Goal: Task Accomplishment & Management: Complete application form

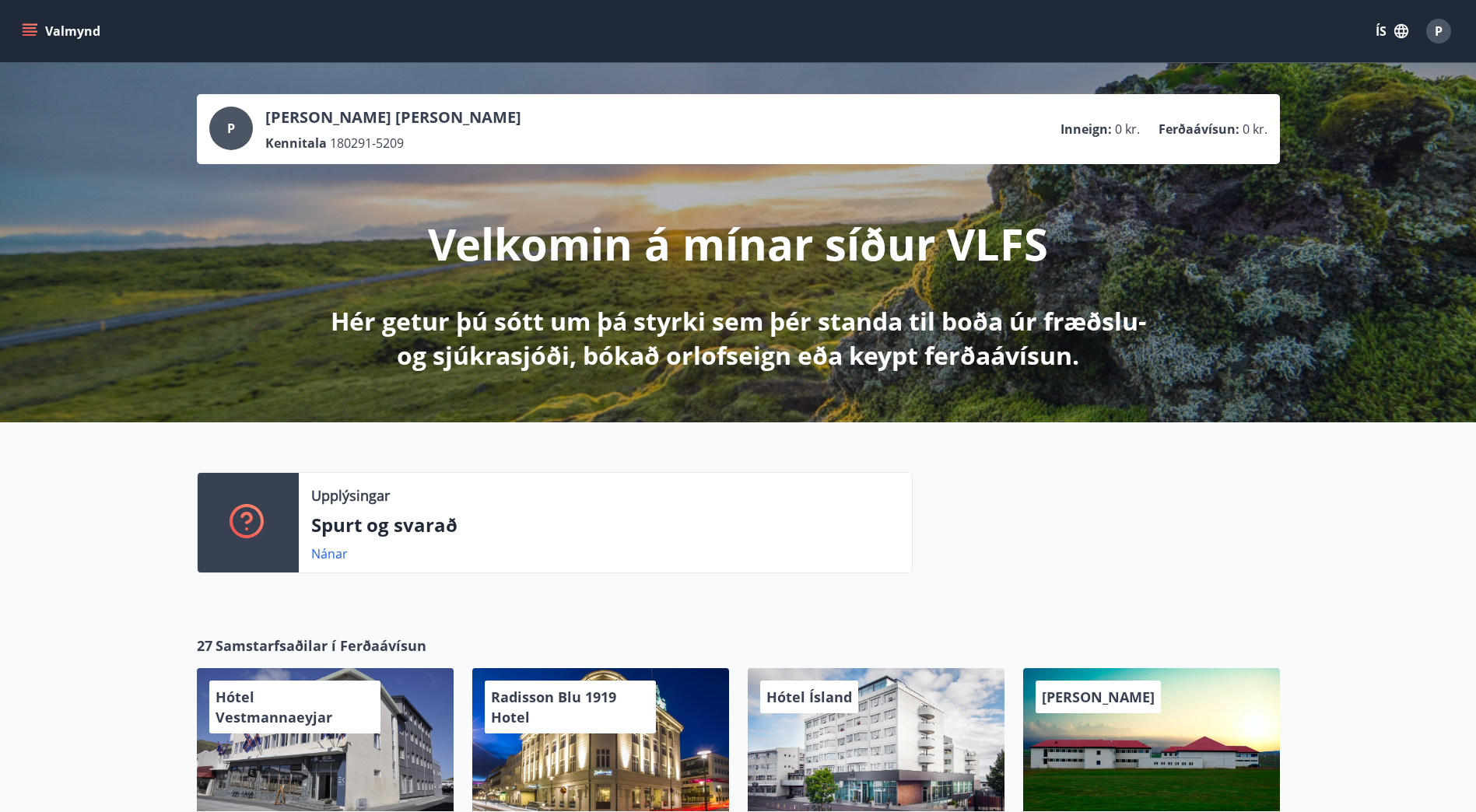
click at [39, 33] on button "Valmynd" at bounding box center [62, 31] width 88 height 28
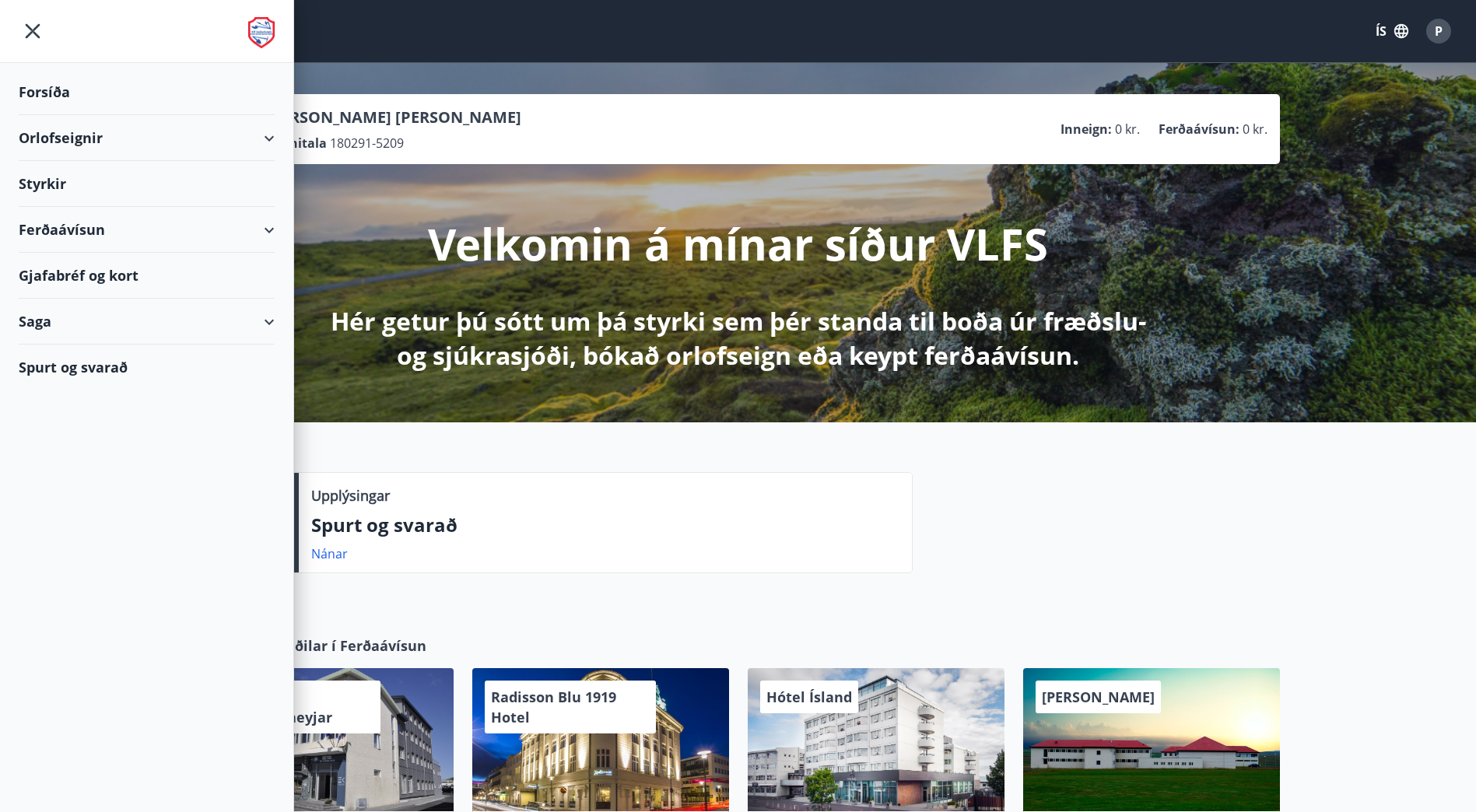
click at [946, 309] on p "Hér getur þú sótt um þá styrki sem þér standa til boða úr fræðslu- og sjúkrasjó…" at bounding box center [738, 338] width 822 height 69
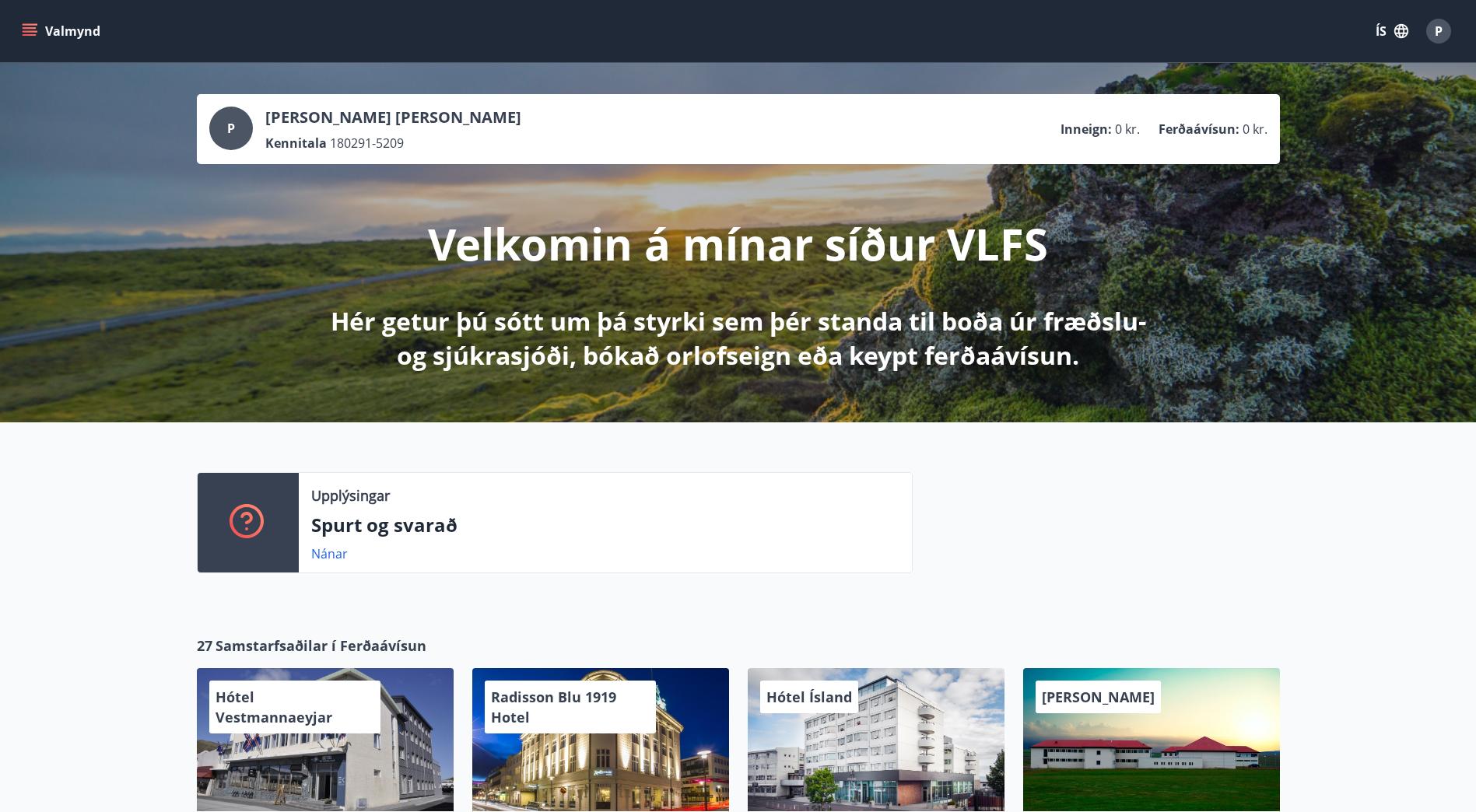
click at [32, 456] on div "Upplýsingar Spurt og svarað Nánar" at bounding box center [738, 516] width 1476 height 188
drag, startPoint x: 460, startPoint y: 118, endPoint x: 262, endPoint y: 112, distance: 198.1
click at [262, 112] on div "P [PERSON_NAME] [PERSON_NAME] Kennitala 180291-5209 Inneign : 0 kr. Ferðaávísun…" at bounding box center [738, 129] width 1058 height 45
copy p "[PERSON_NAME] [PERSON_NAME]"
click at [445, 141] on div "Kennitala 180291-5209" at bounding box center [394, 144] width 256 height 17
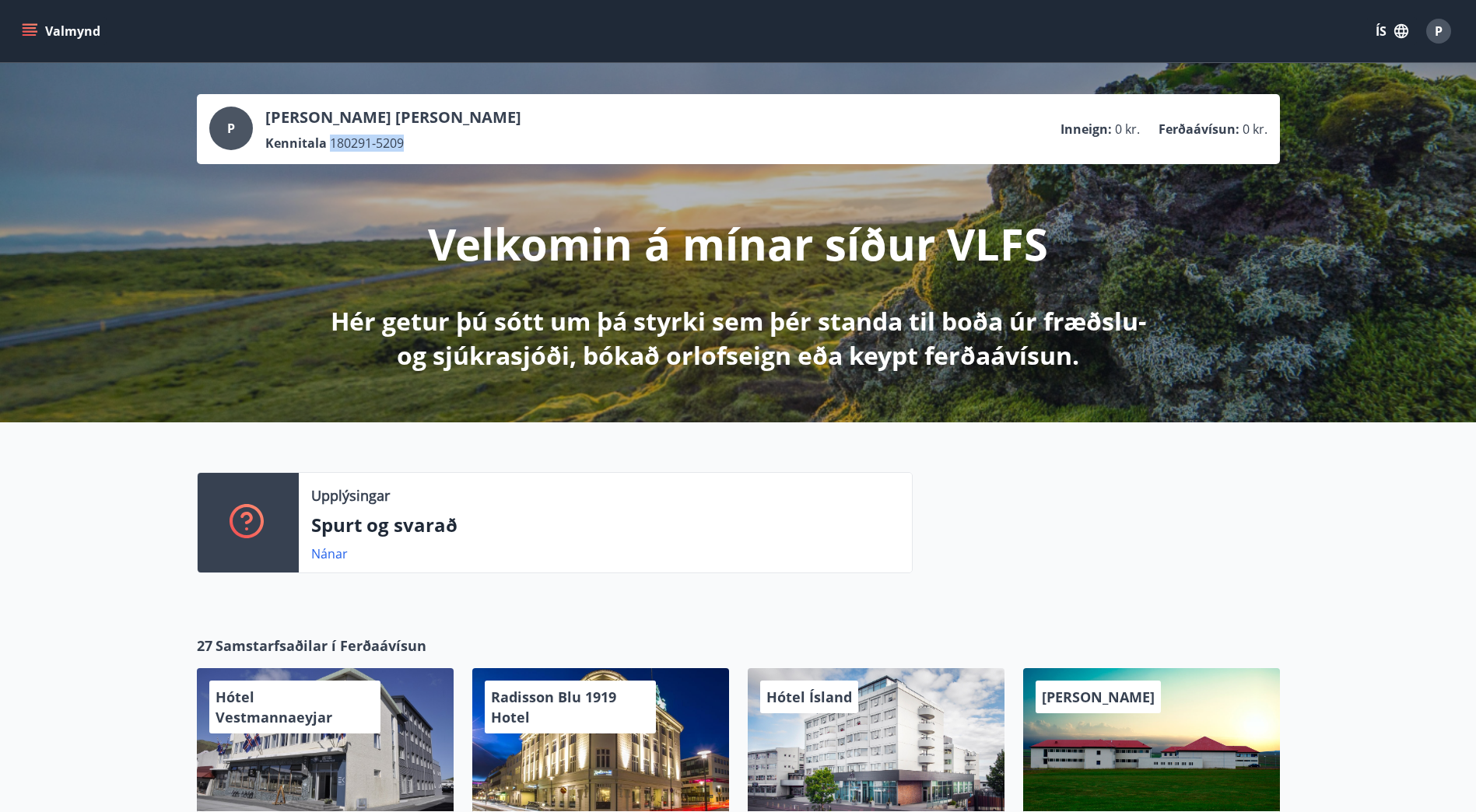
drag, startPoint x: 414, startPoint y: 143, endPoint x: 326, endPoint y: 143, distance: 88.0
click at [326, 143] on div "Kennitala 180291-5209" at bounding box center [394, 144] width 256 height 17
copy div "180291-5209"
click at [33, 31] on icon "menu" at bounding box center [31, 31] width 17 height 2
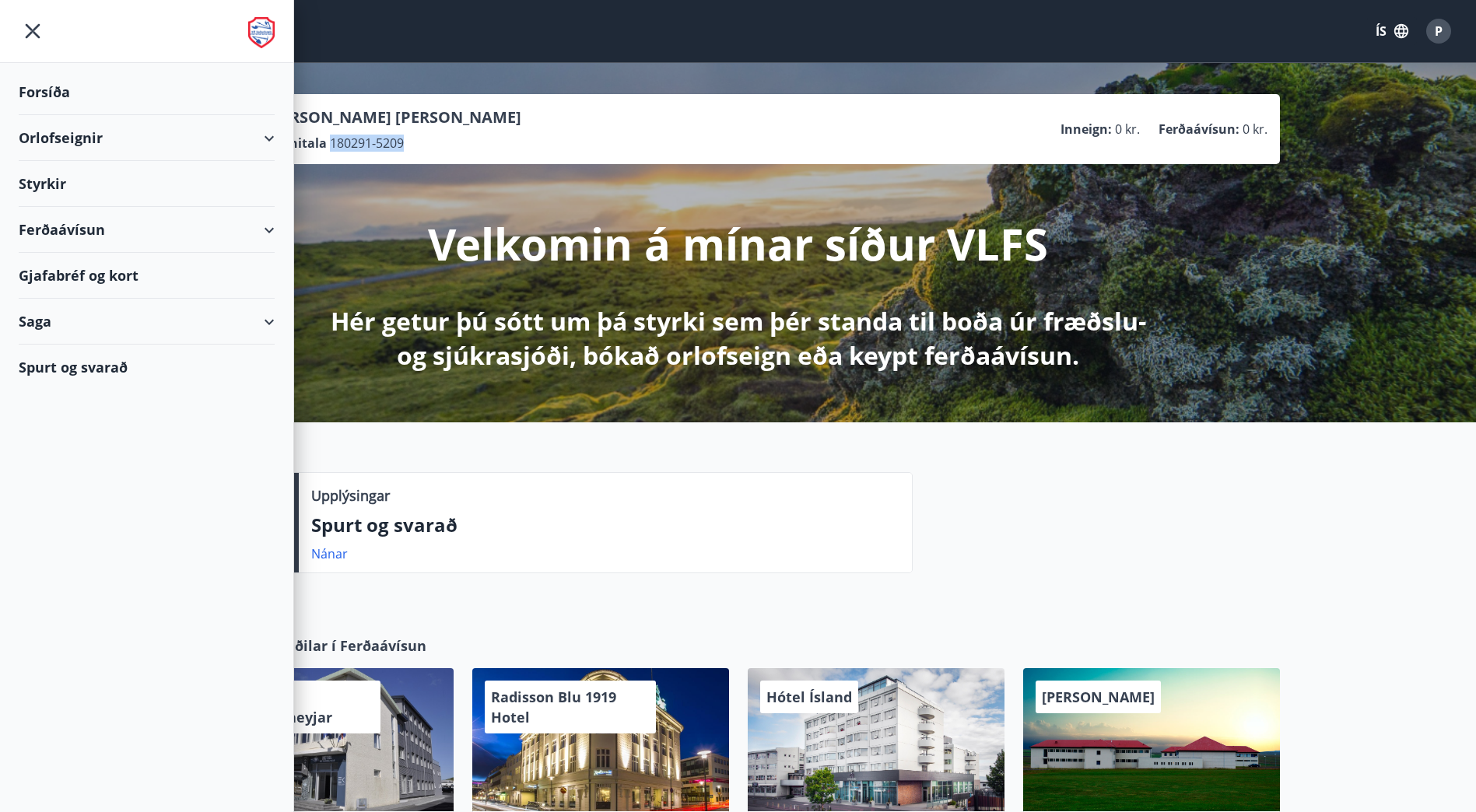
click at [57, 186] on div "Styrkir" at bounding box center [146, 184] width 256 height 46
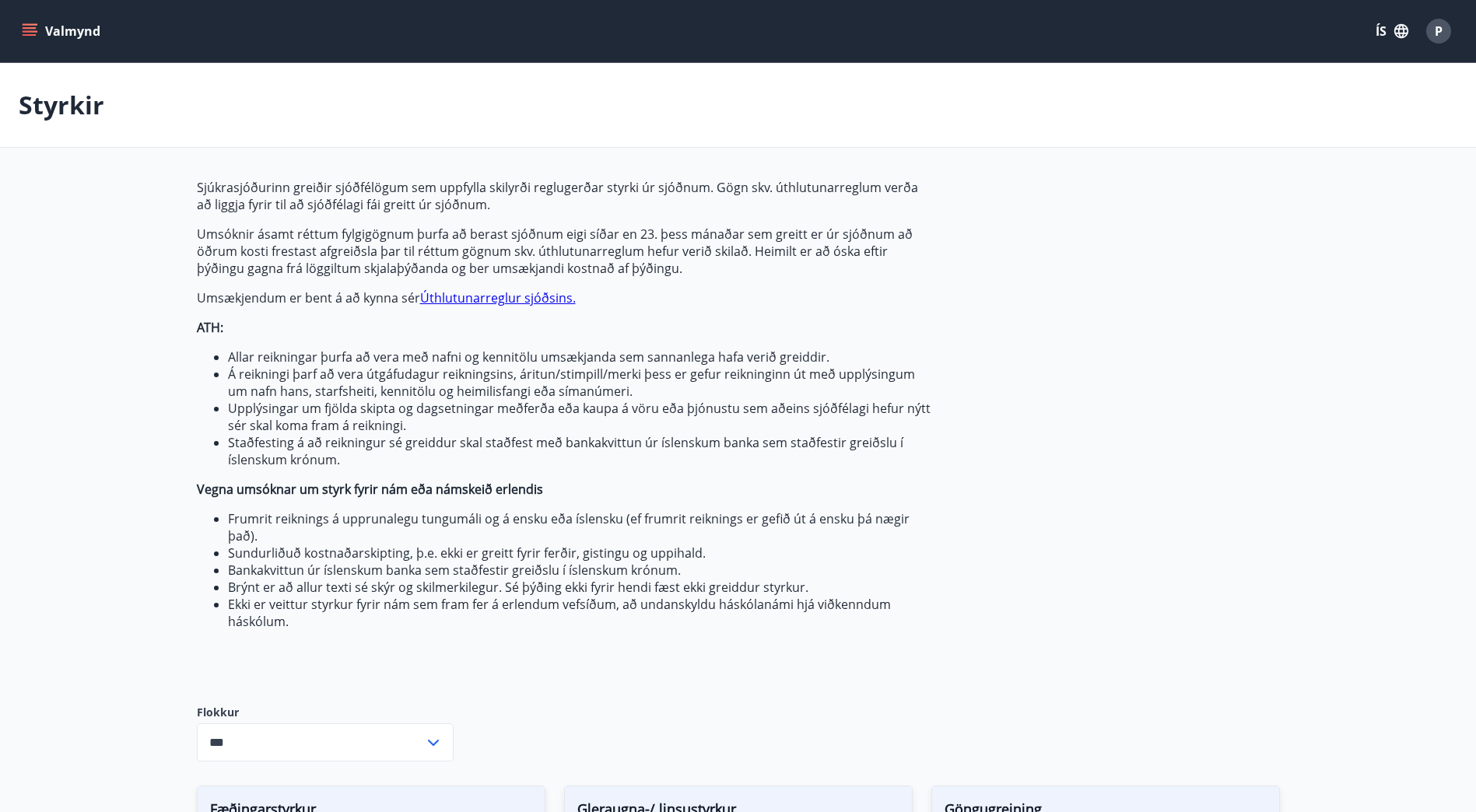
type input "***"
